Goal: Task Accomplishment & Management: Manage account settings

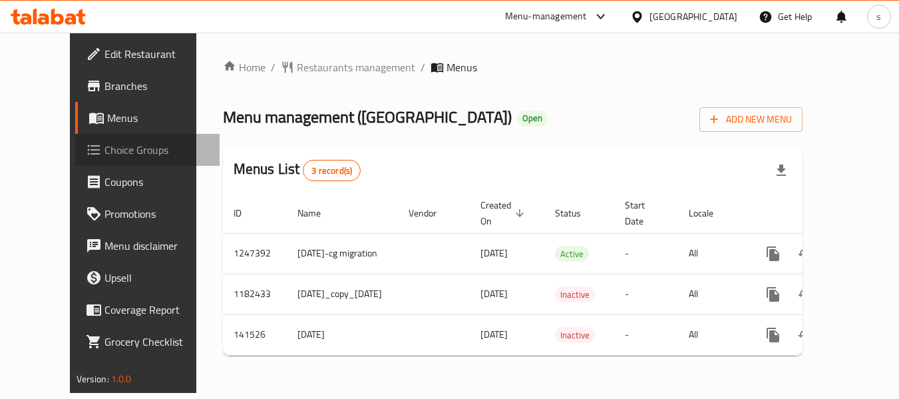
click at [105, 144] on span "Choice Groups" at bounding box center [157, 150] width 105 height 16
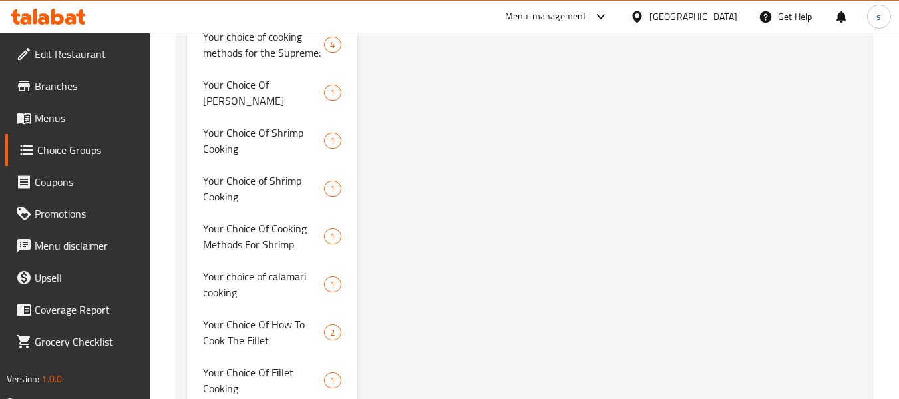
scroll to position [1354, 0]
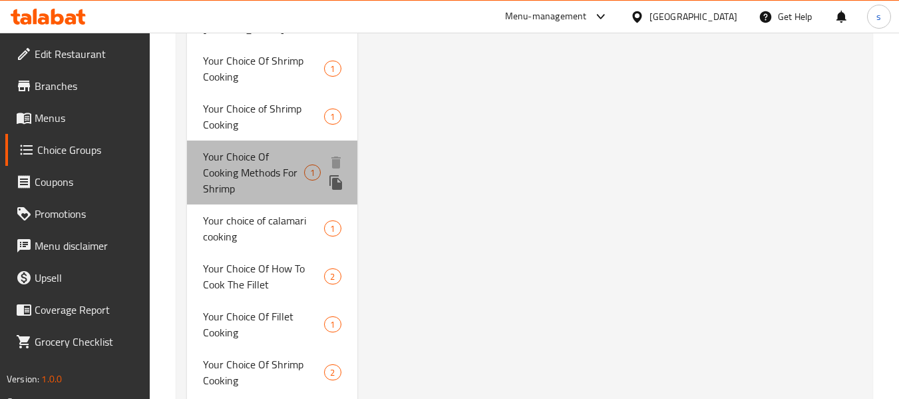
click at [199, 149] on div "Your Choice Of Cooking Methods For Shrimp 1" at bounding box center [272, 172] width 170 height 64
type input "Your Choice Of Cooking Methods For Shrimp"
type input "اختيارك من طرق طهي روبيان"
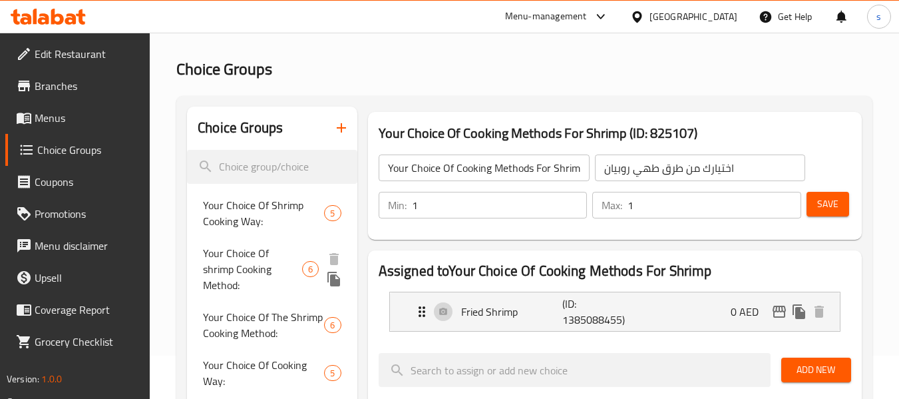
scroll to position [67, 0]
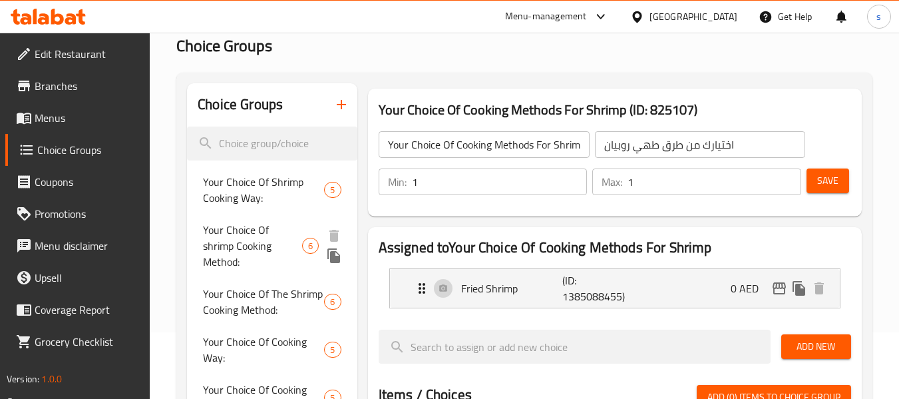
click at [262, 245] on span "Your Choice Of shrimp Cooking Method:" at bounding box center [252, 246] width 99 height 48
type input "Your Choice Of shrimp Cooking Method:"
type input "اختيارك من طريقة طهي الروبيان"
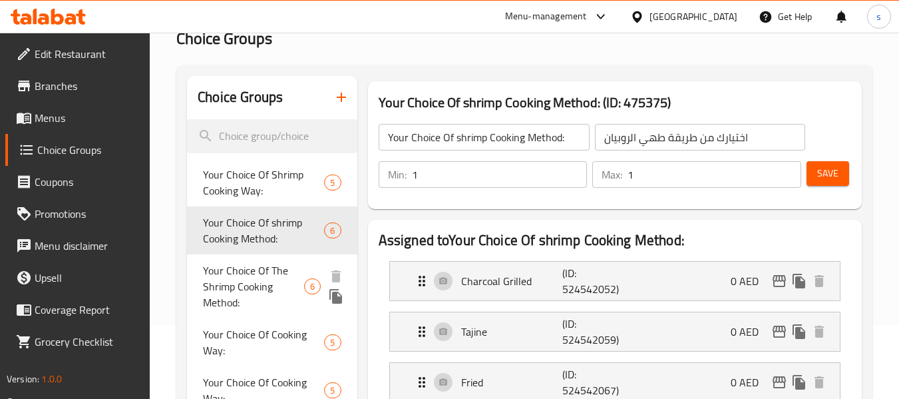
scroll to position [0, 0]
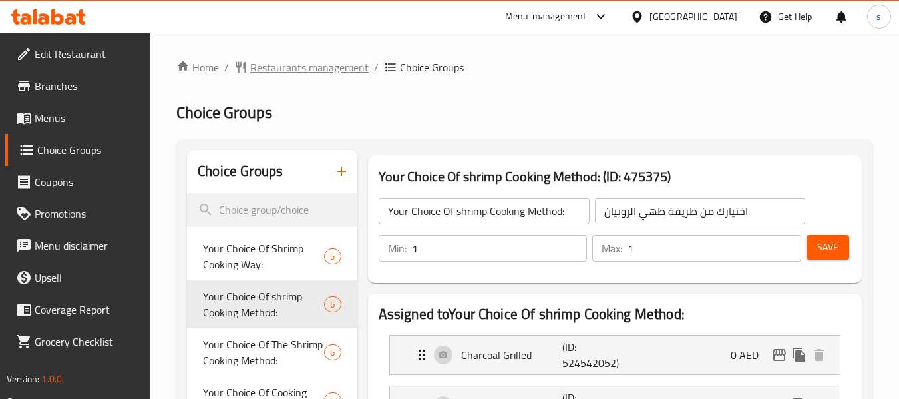
drag, startPoint x: 261, startPoint y: 48, endPoint x: 261, endPoint y: 65, distance: 17.3
click at [264, 63] on span "Restaurants management" at bounding box center [309, 67] width 118 height 16
